Goal: Navigation & Orientation: Find specific page/section

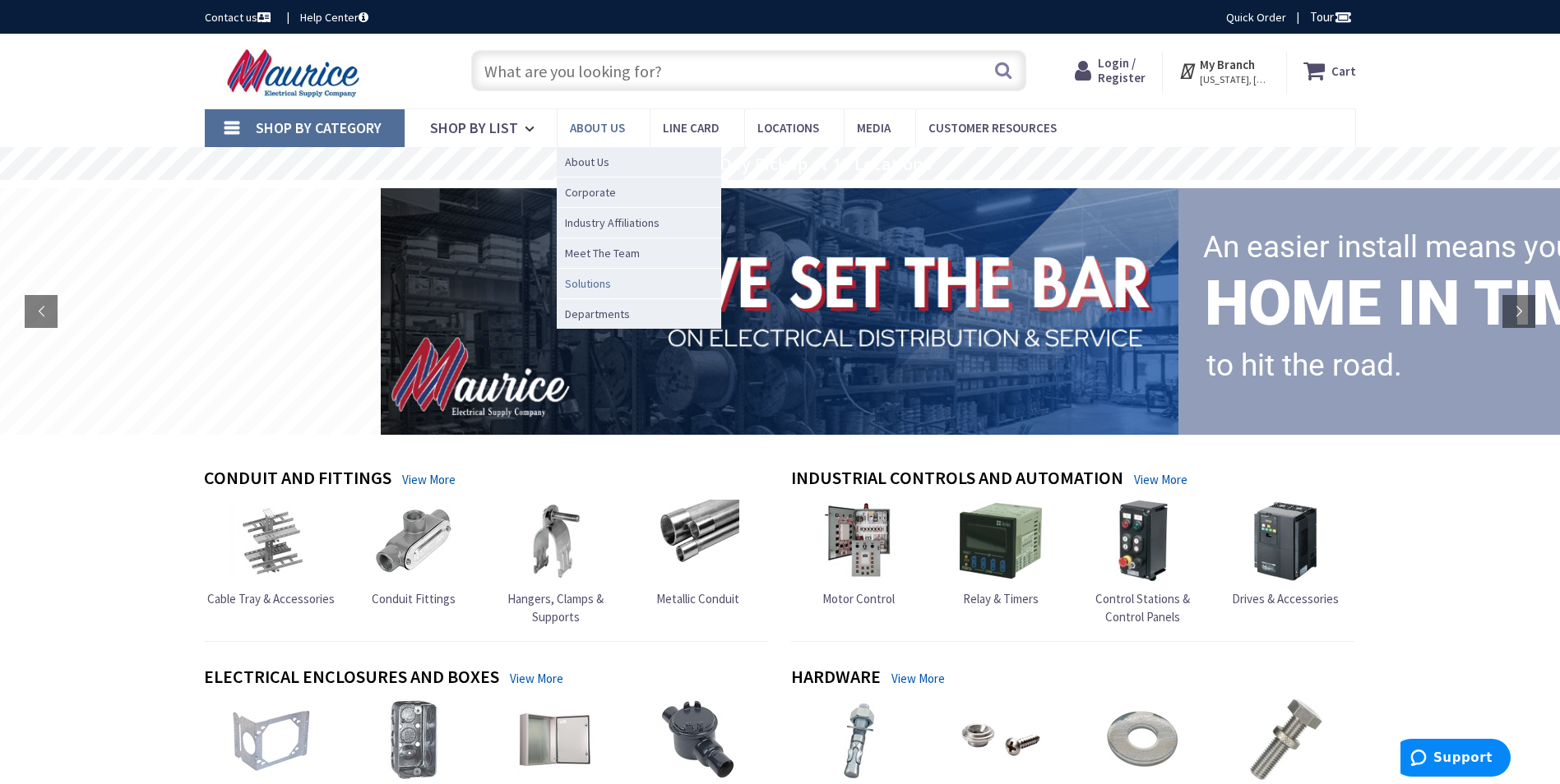
click at [595, 287] on span "Solutions" at bounding box center [588, 284] width 46 height 16
